Goal: Task Accomplishment & Management: Manage account settings

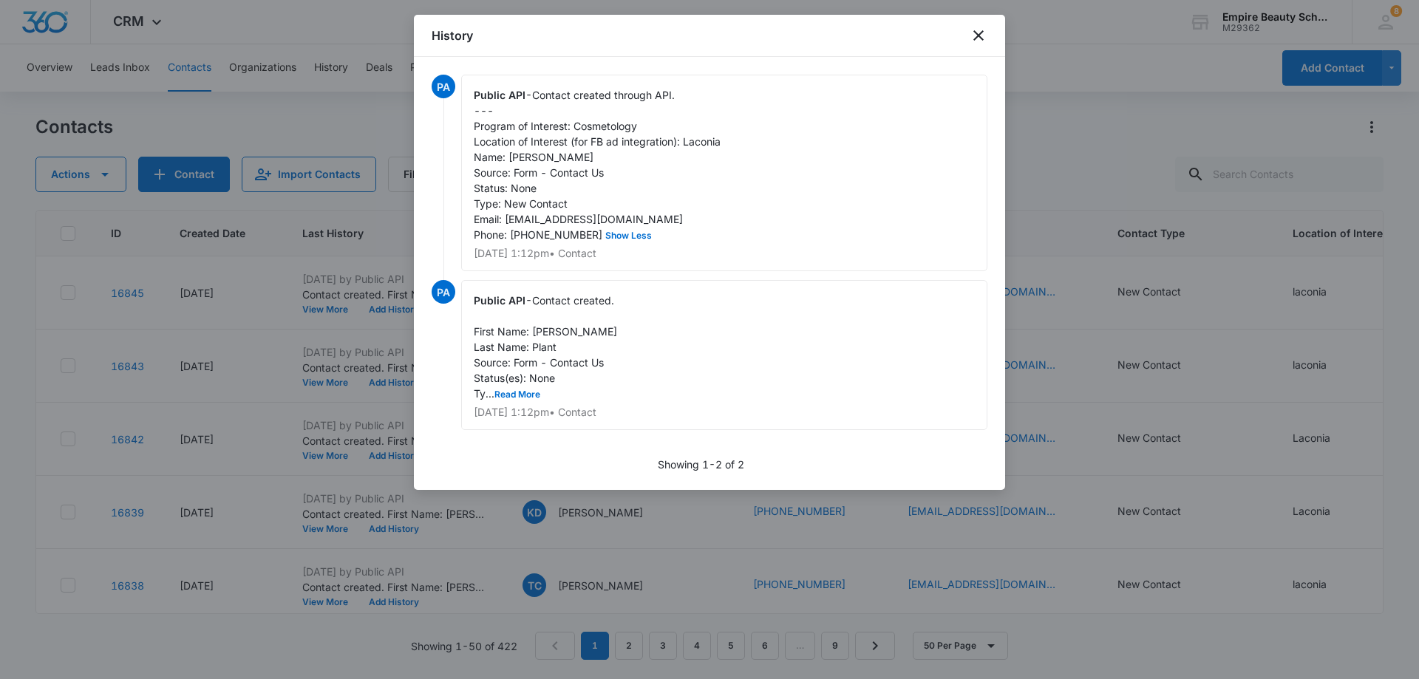
scroll to position [148, 0]
click at [982, 35] on icon "close" at bounding box center [979, 36] width 18 height 18
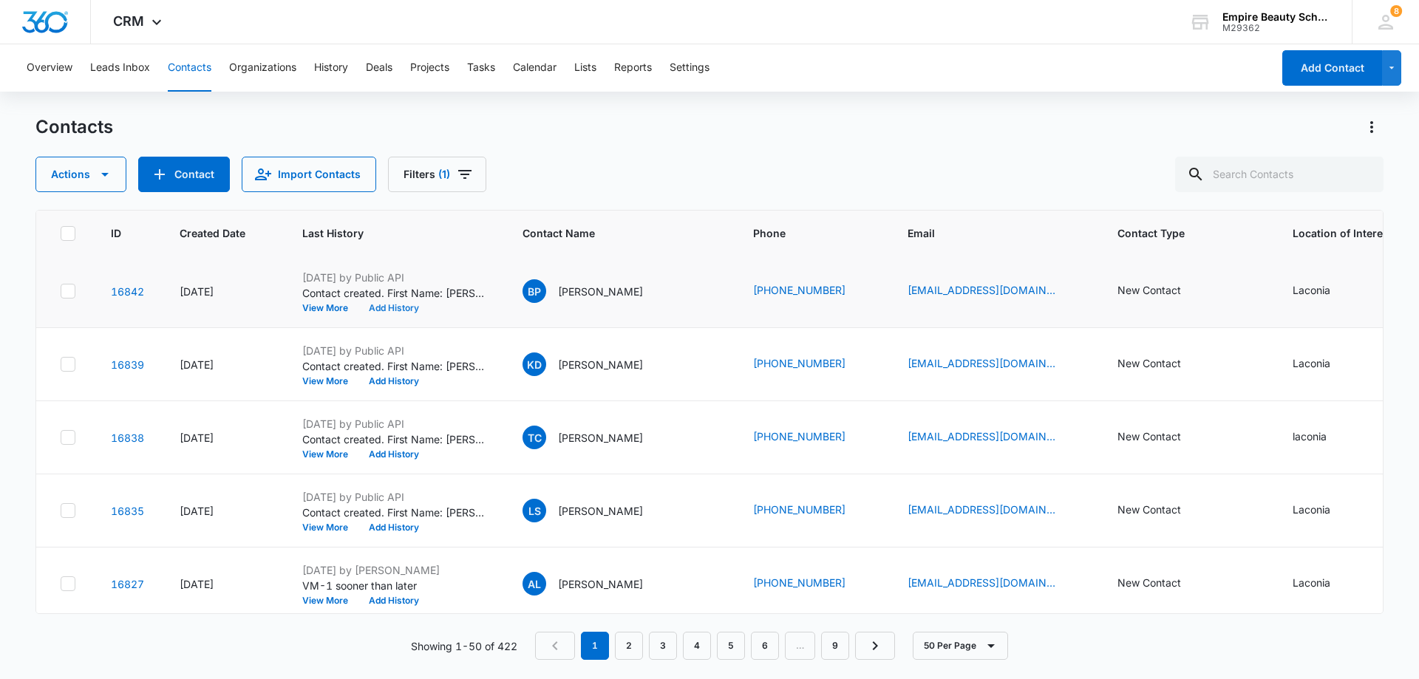
click at [410, 305] on button "Add History" at bounding box center [393, 308] width 71 height 9
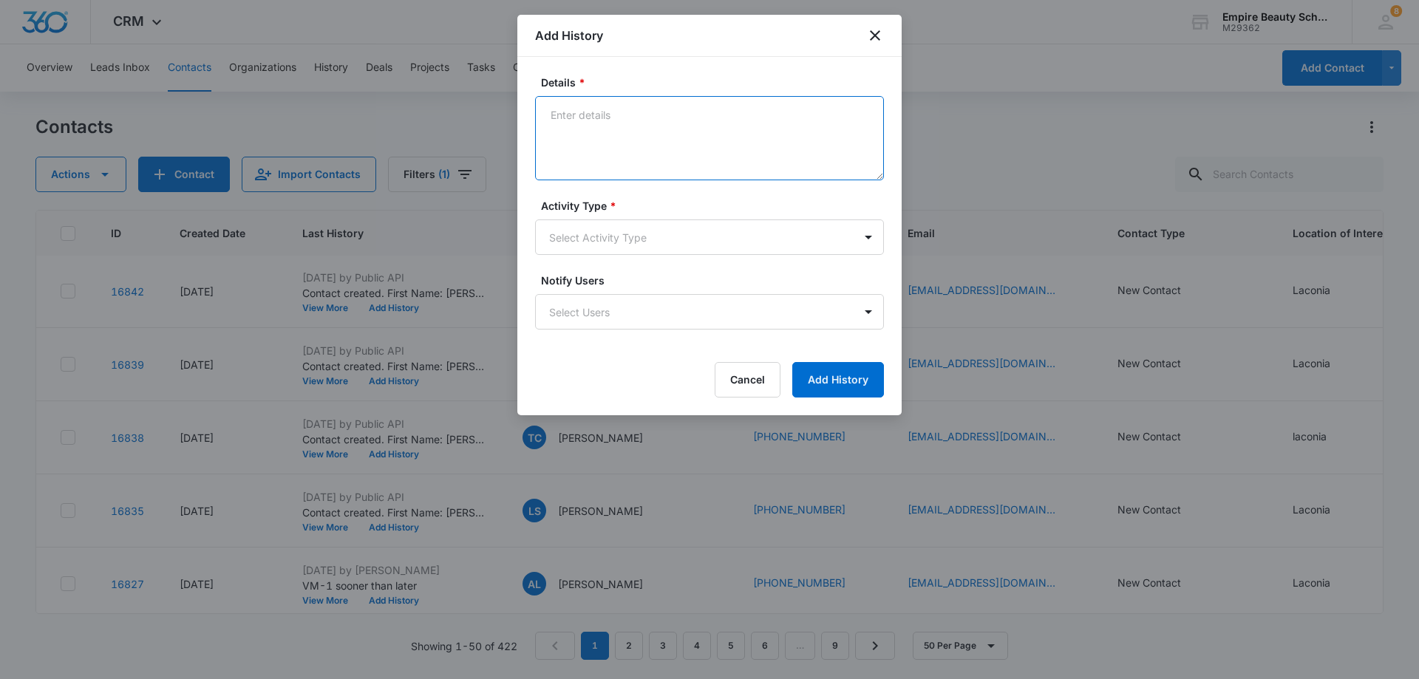
click at [637, 115] on textarea "Details *" at bounding box center [709, 138] width 349 height 84
type textarea "Toured and really wants to enroll for sept. will reach back by end of day. [PER…"
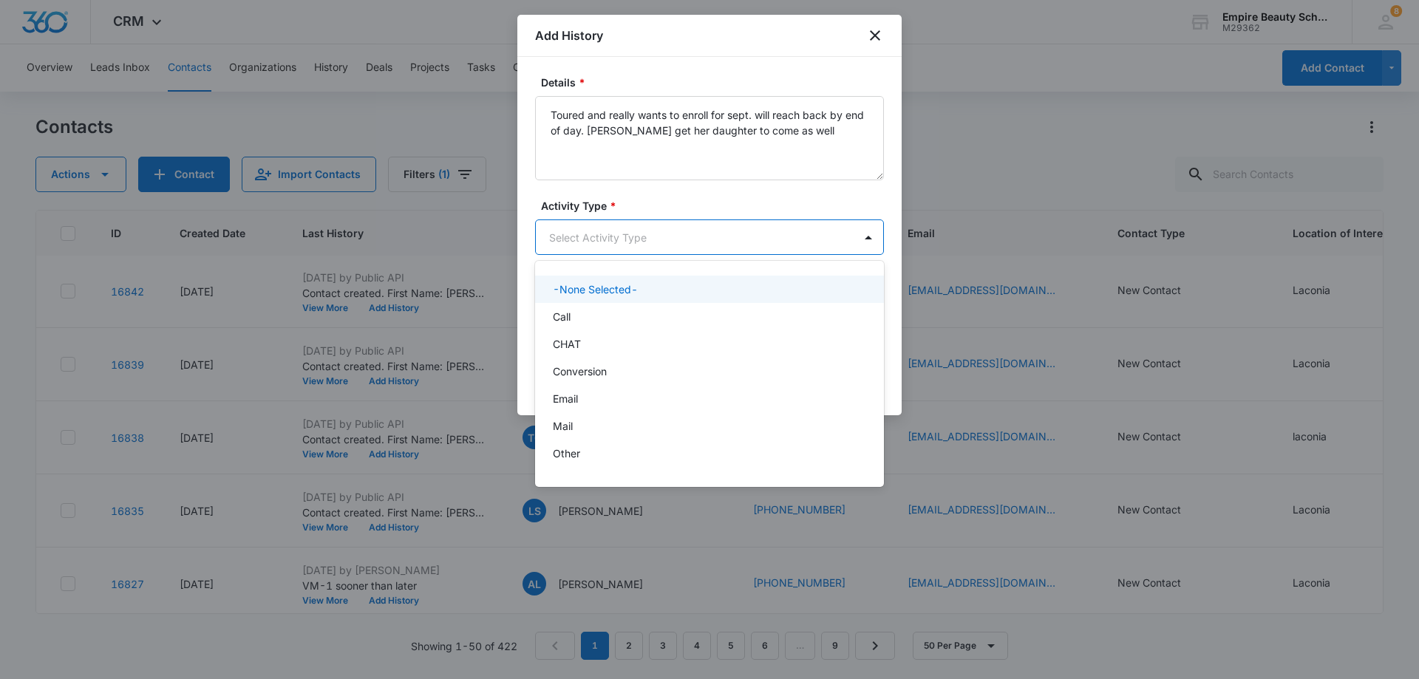
click at [621, 234] on body "CRM Apps Forms CRM Email Shop Payments POS Files Brand Settings Empire Beauty S…" at bounding box center [709, 339] width 1419 height 679
click at [576, 406] on div "P2P" at bounding box center [708, 404] width 310 height 16
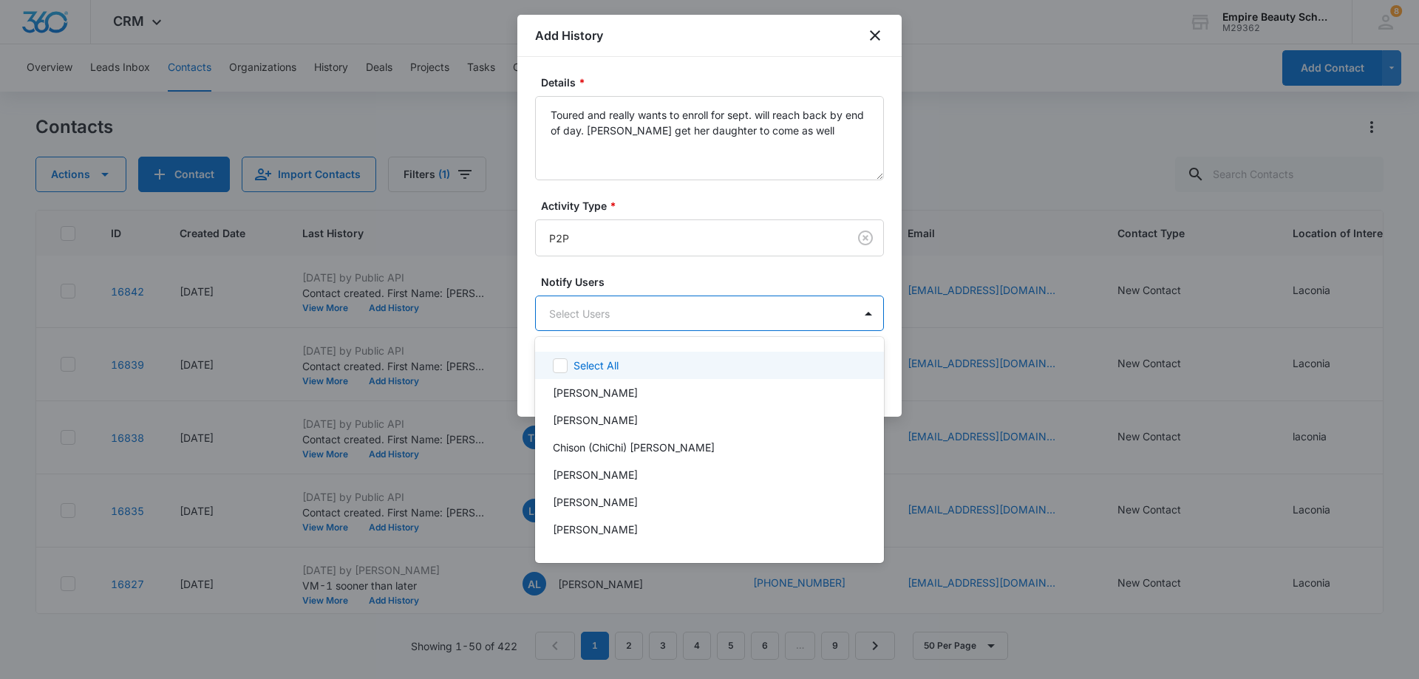
click at [627, 307] on body "CRM Apps Forms CRM Email Shop Payments POS Files Brand Settings Empire Beauty S…" at bounding box center [709, 339] width 1419 height 679
click at [699, 254] on div at bounding box center [709, 339] width 1419 height 679
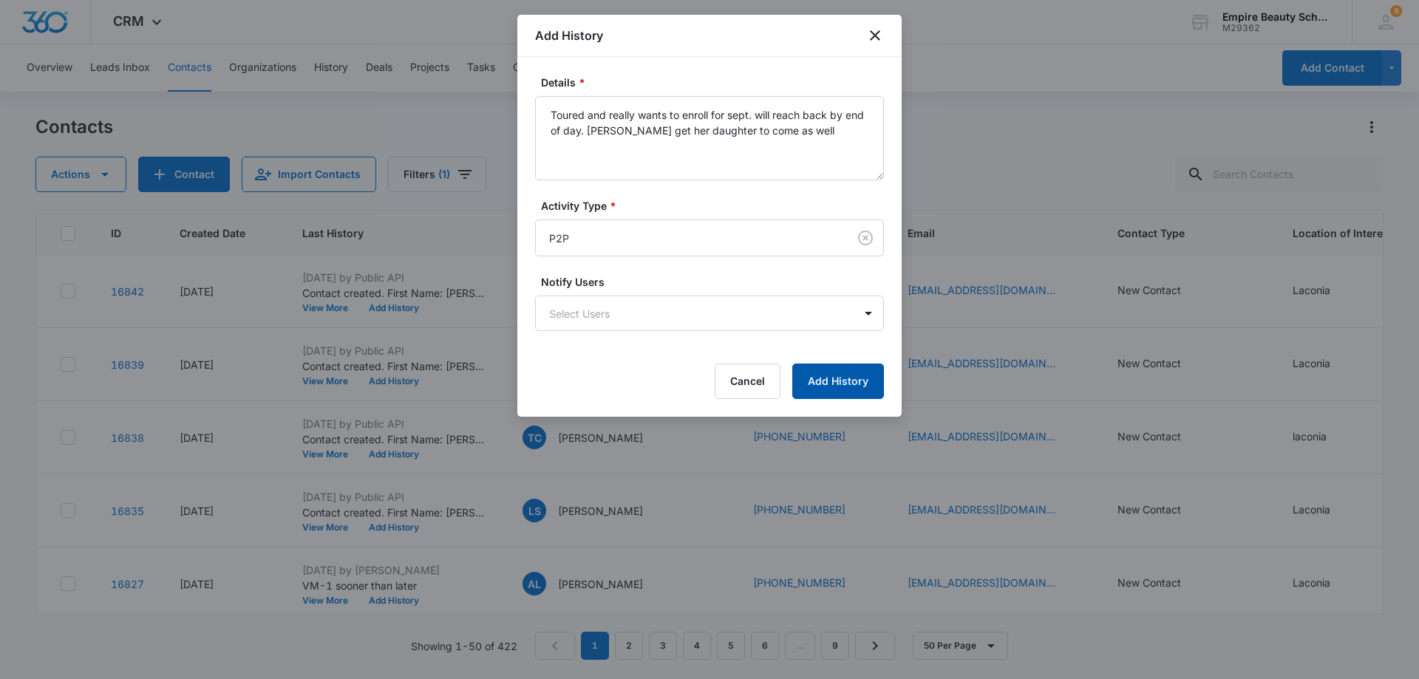
click at [851, 376] on button "Add History" at bounding box center [838, 381] width 92 height 35
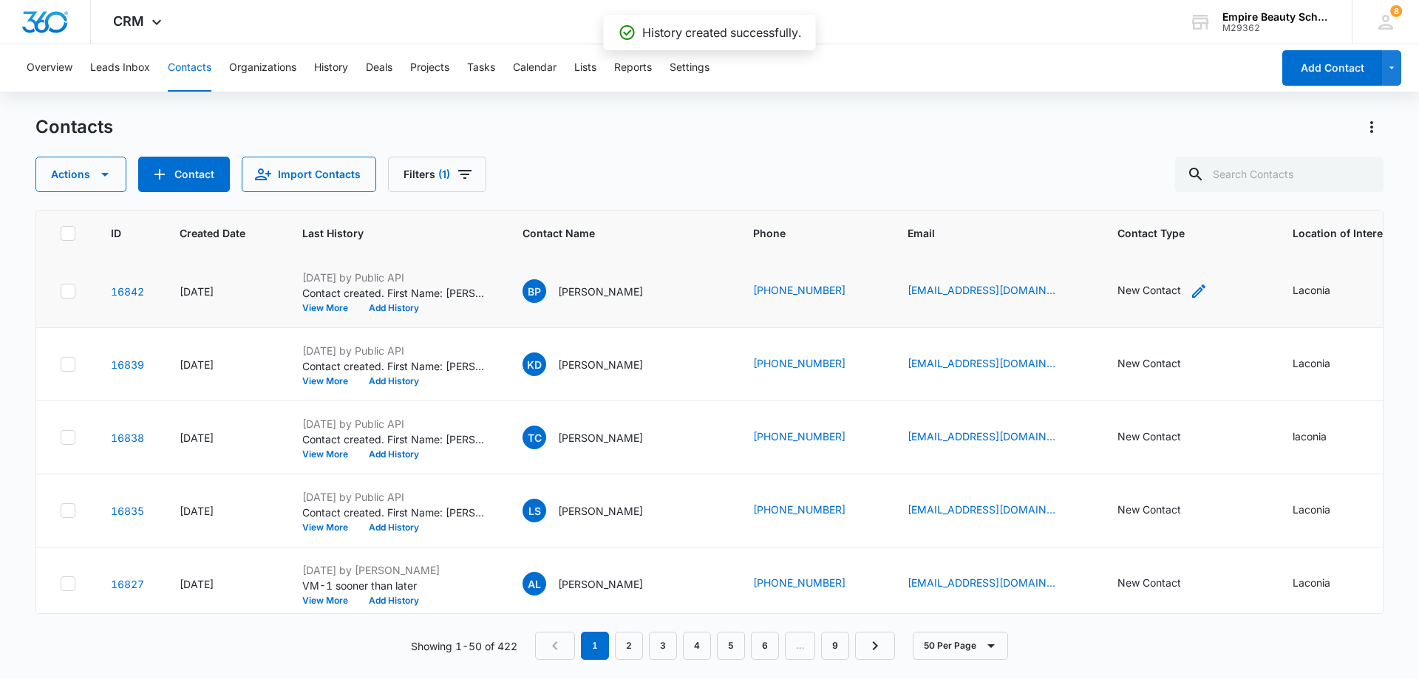
click at [1192, 289] on icon "Contact Type - New Contact - Select to Edit Field" at bounding box center [1198, 291] width 13 height 13
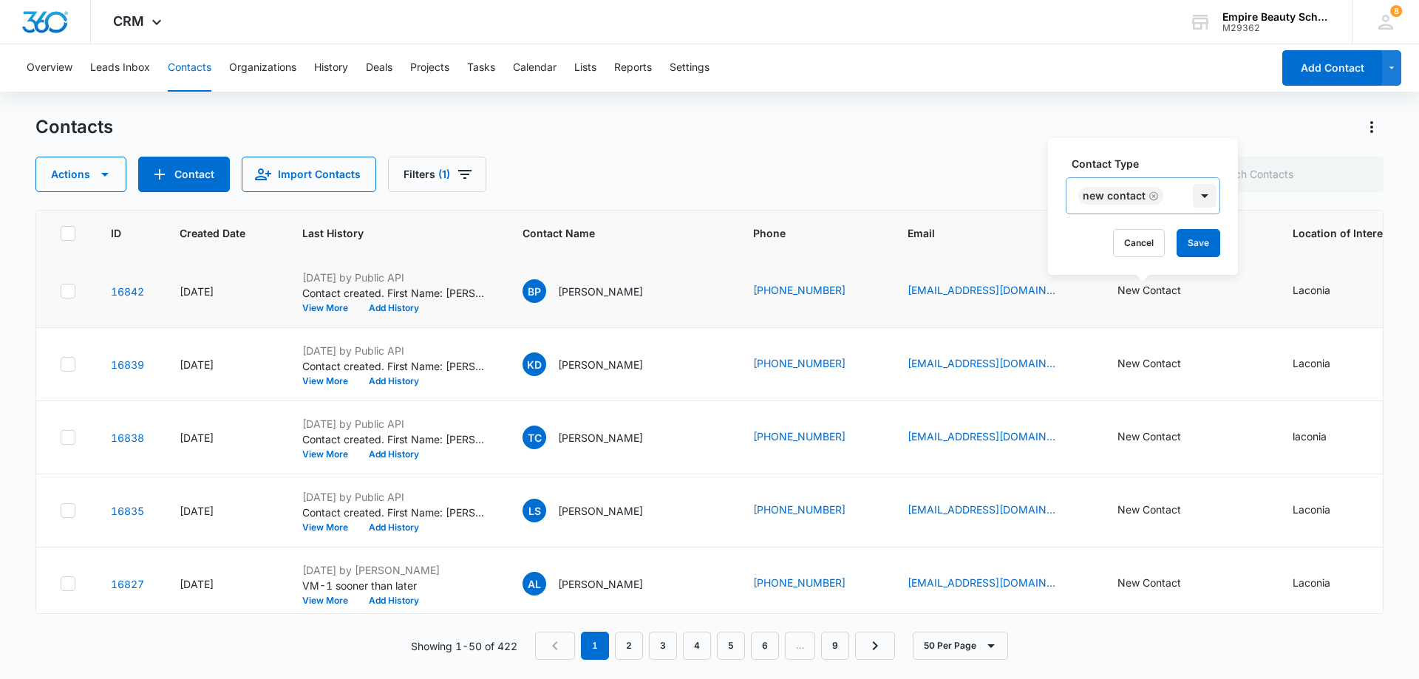
click at [1203, 195] on div at bounding box center [1205, 196] width 24 height 24
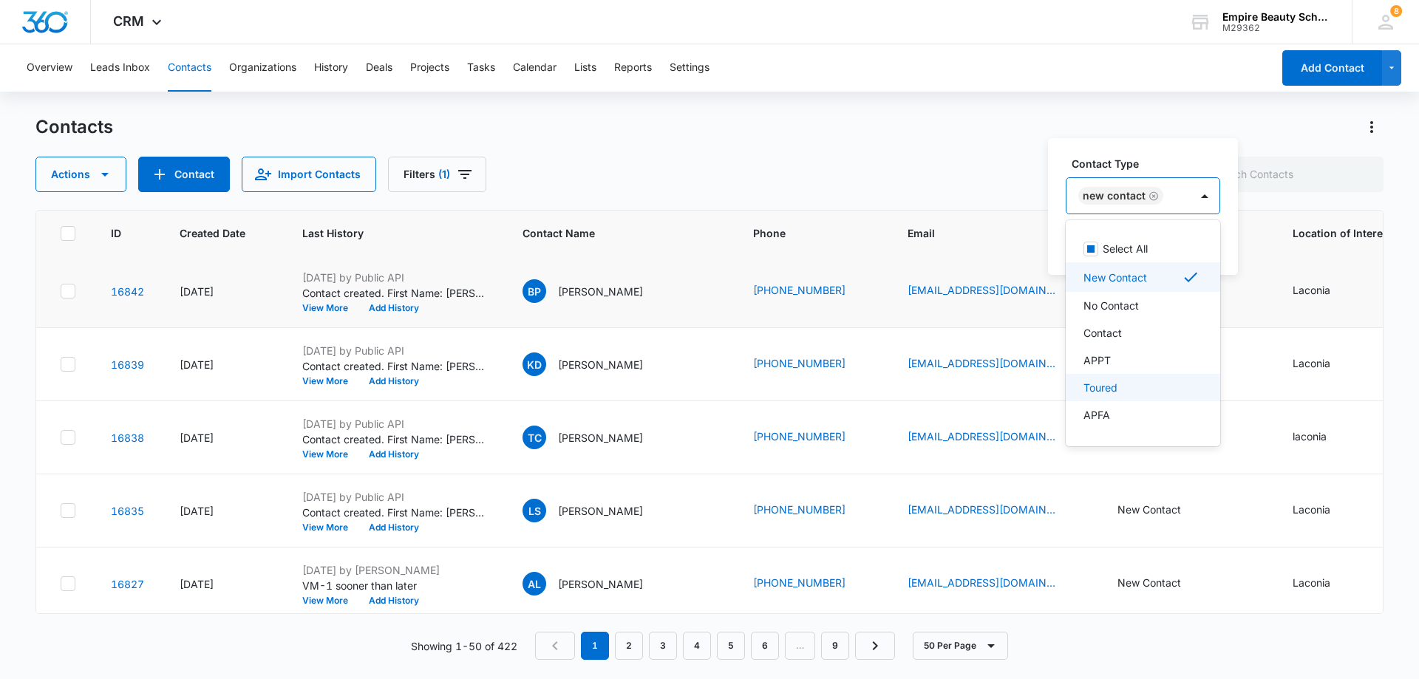
click at [1120, 386] on div "Toured" at bounding box center [1141, 388] width 116 height 16
click at [1152, 194] on icon "Remove New Contact" at bounding box center [1153, 196] width 10 height 11
click at [1152, 143] on div "Contact Type option New Contact, deselected. 16 results available. Use Up and D…" at bounding box center [1128, 206] width 161 height 137
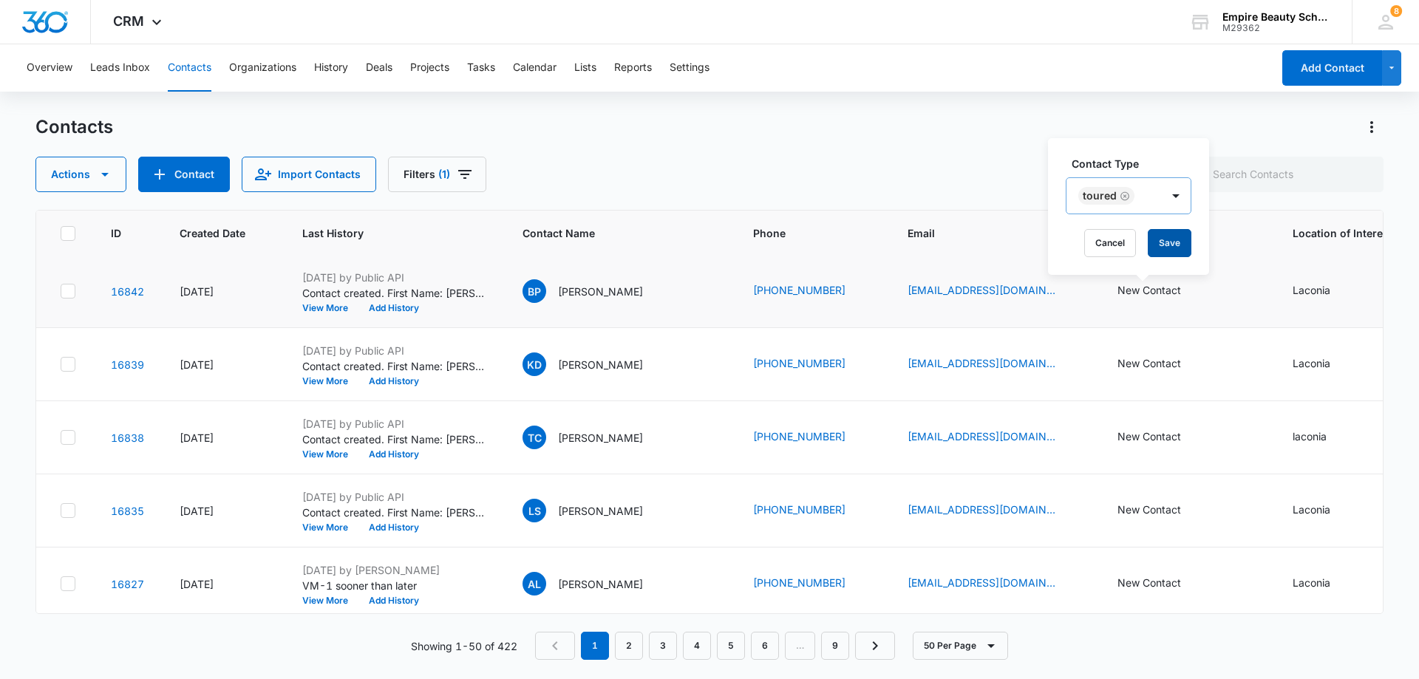
click at [1161, 236] on button "Save" at bounding box center [1170, 243] width 44 height 28
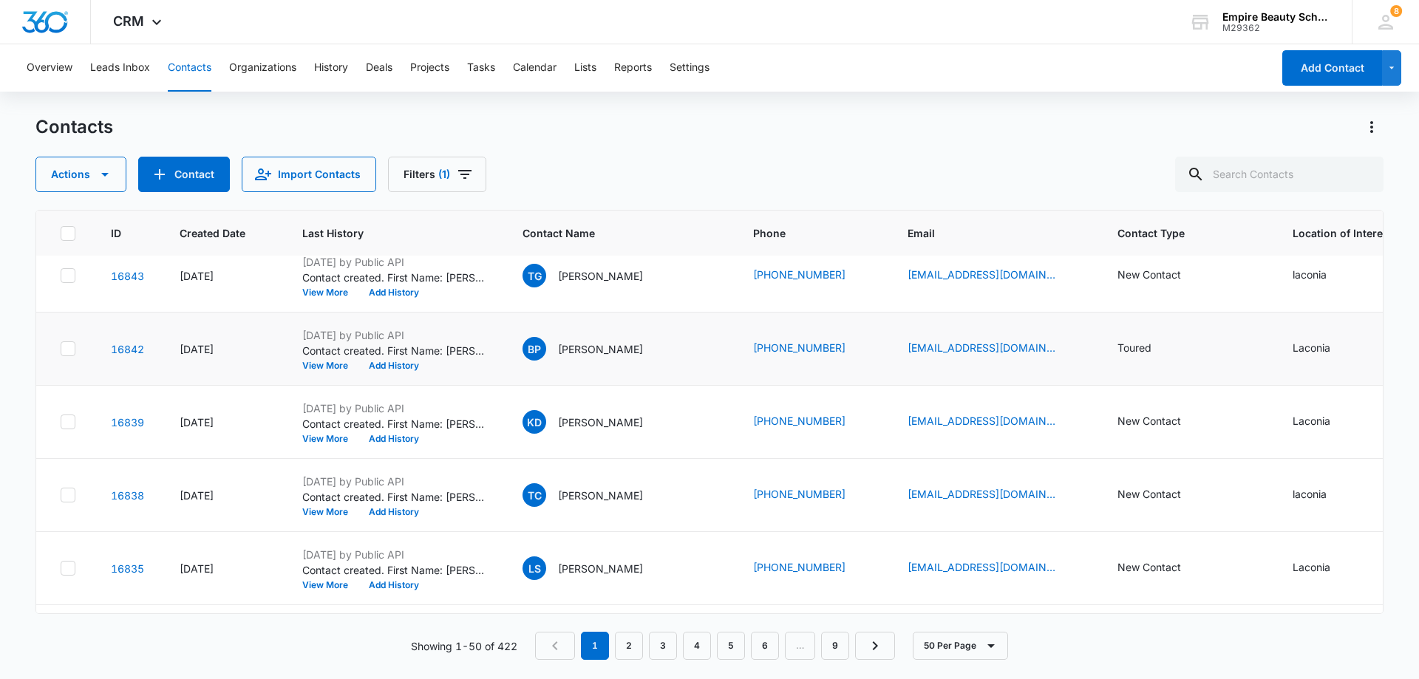
scroll to position [0, 0]
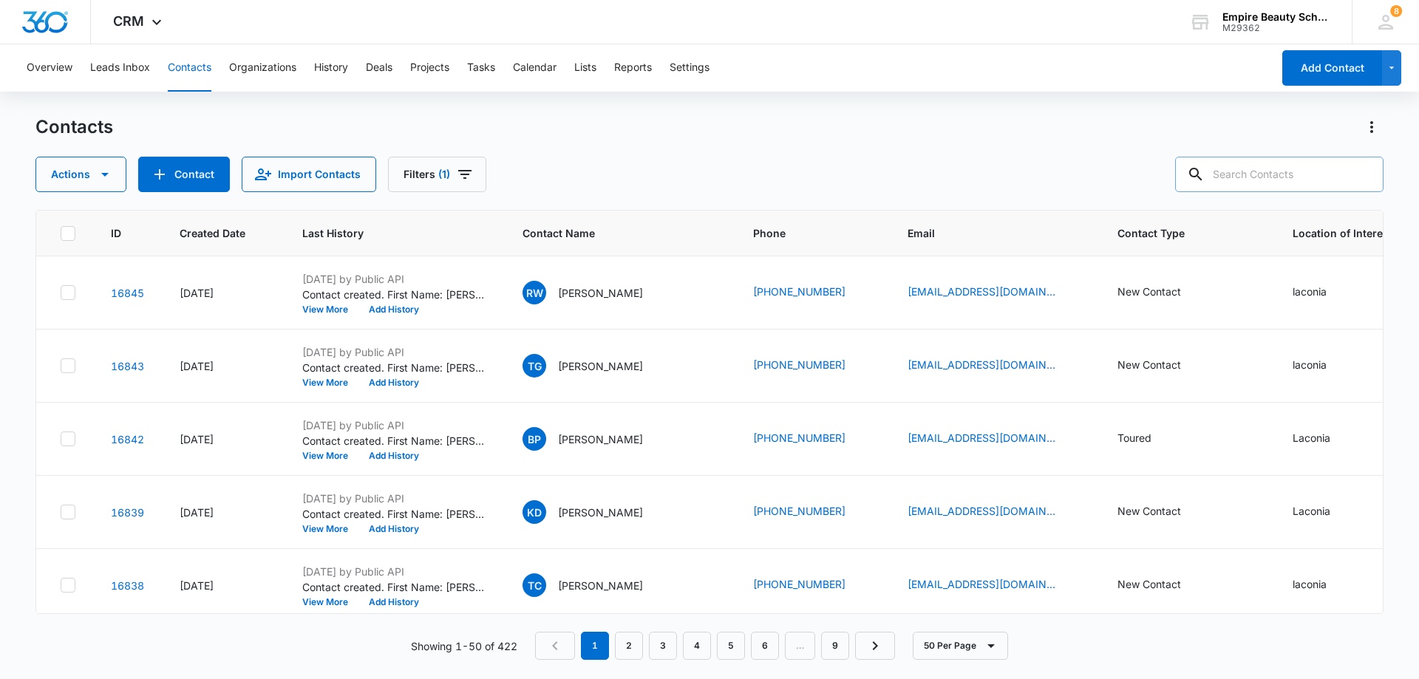
click at [1230, 174] on input "text" at bounding box center [1279, 174] width 208 height 35
type input "8147"
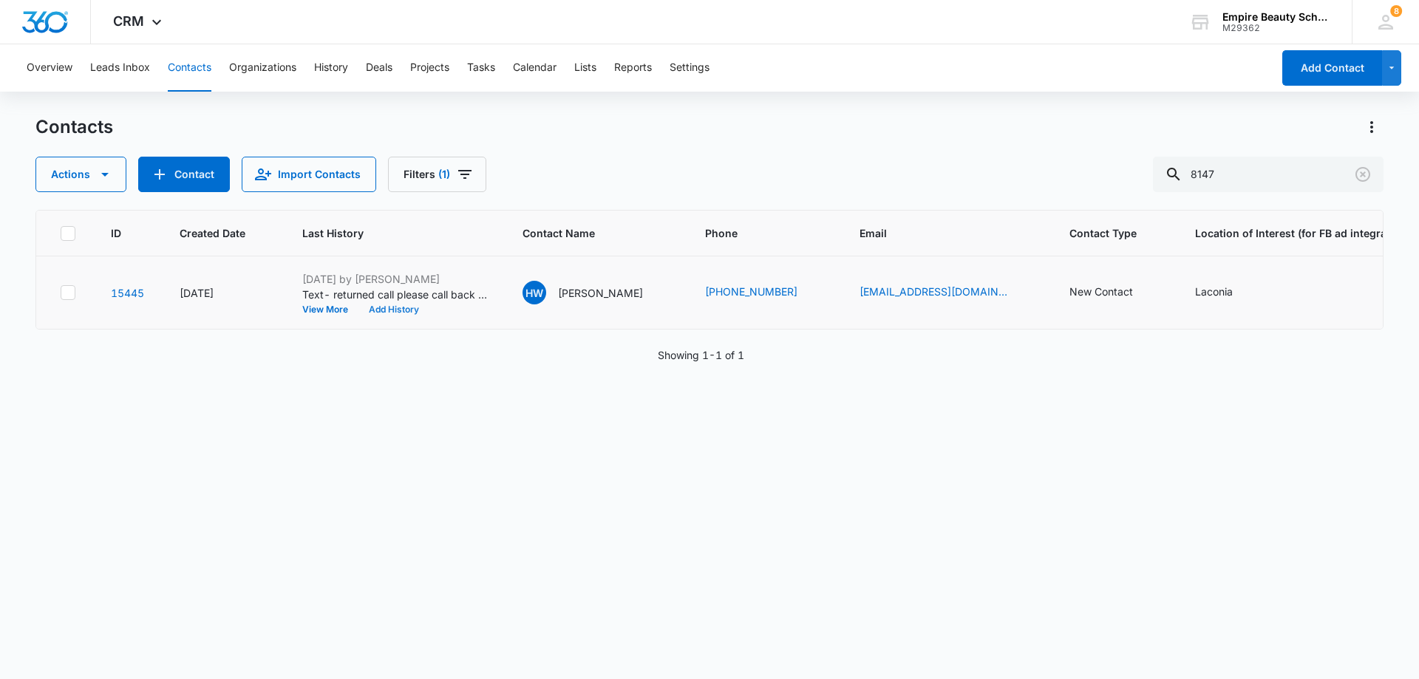
click at [405, 310] on button "Add History" at bounding box center [393, 309] width 71 height 9
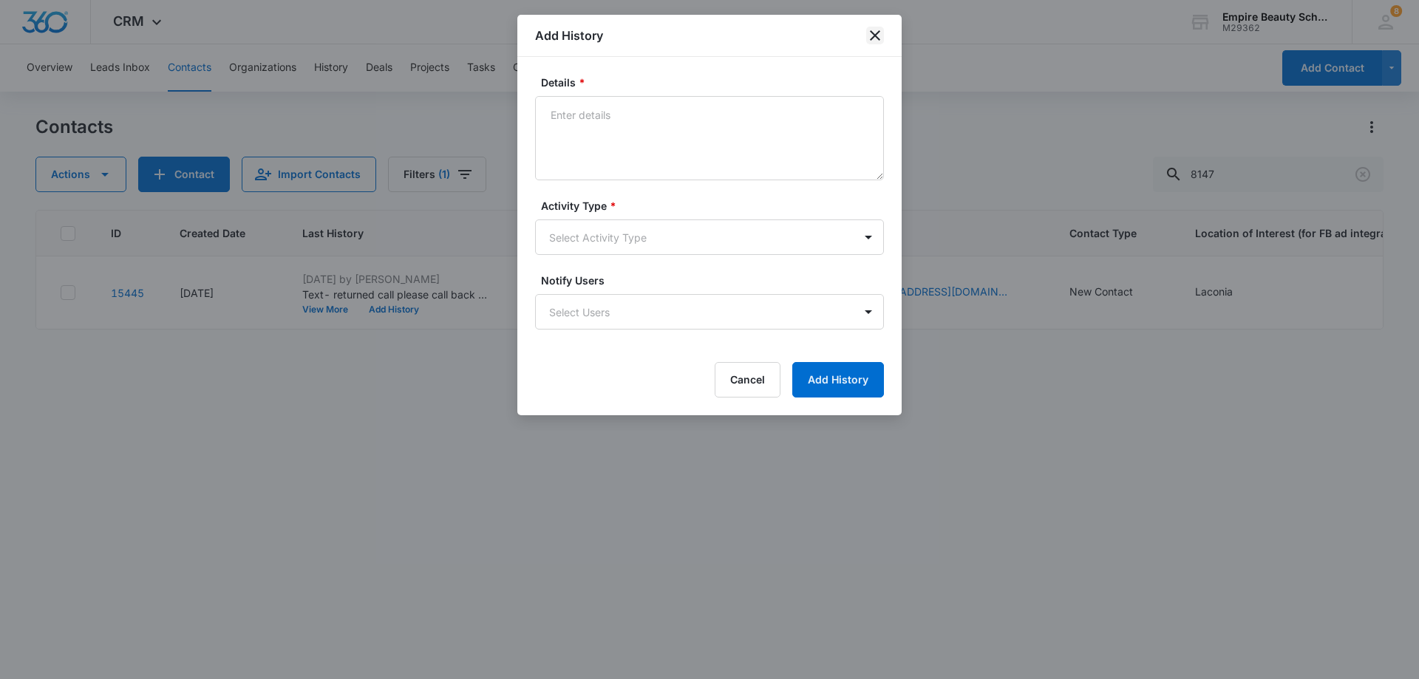
click at [871, 27] on icon "close" at bounding box center [875, 36] width 18 height 18
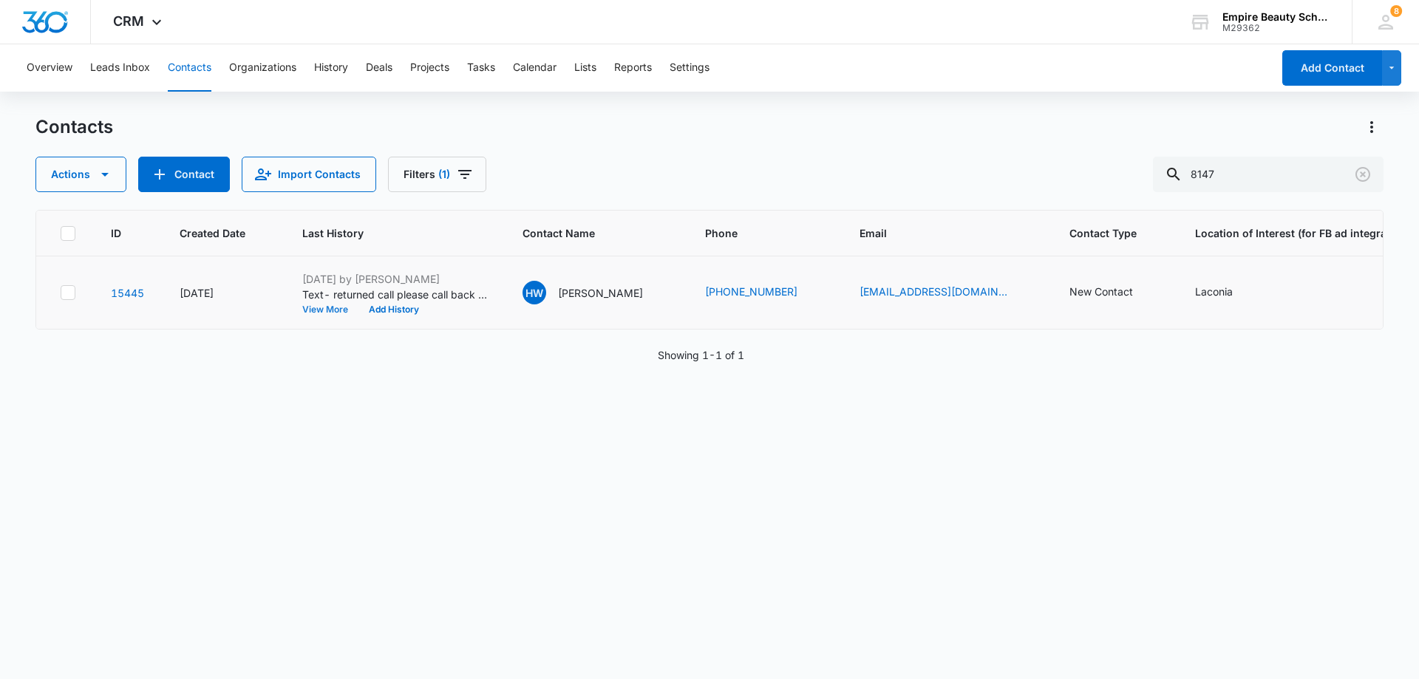
click at [321, 310] on button "View More" at bounding box center [330, 309] width 56 height 9
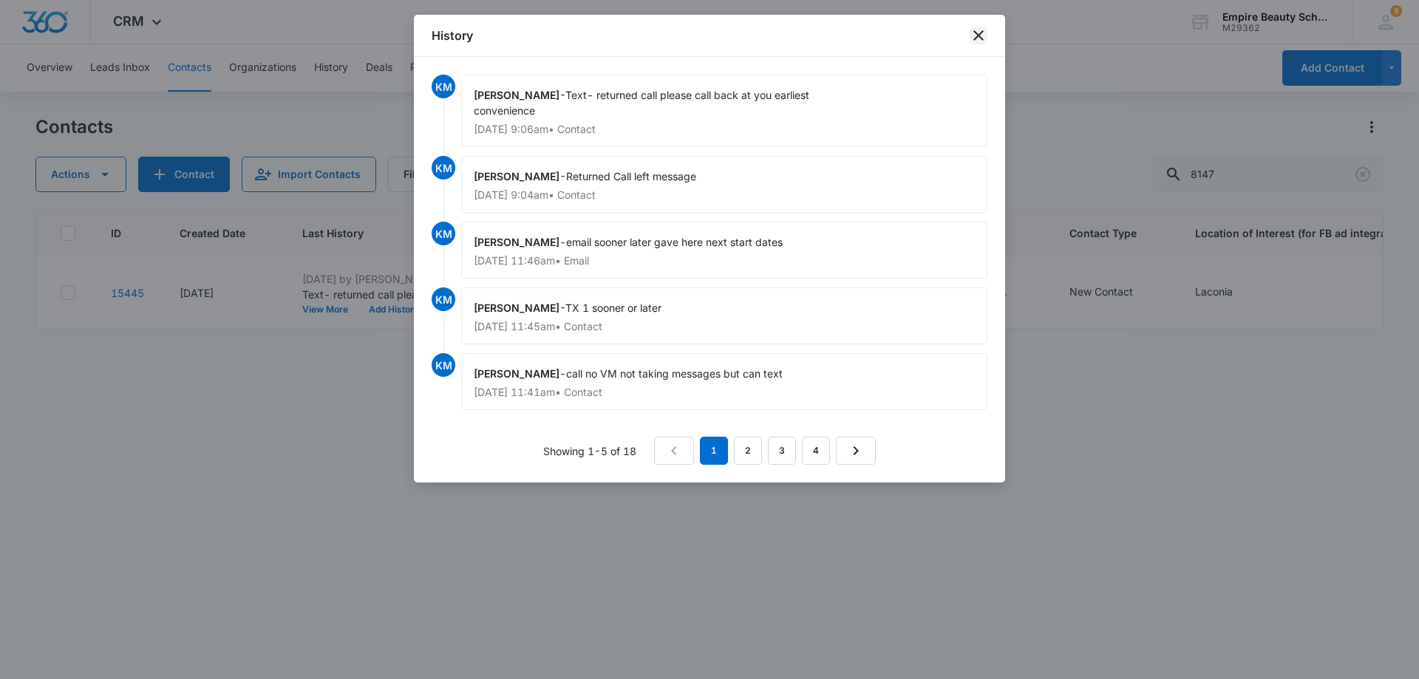
click at [974, 35] on icon "close" at bounding box center [979, 36] width 18 height 18
